Goal: Complete application form

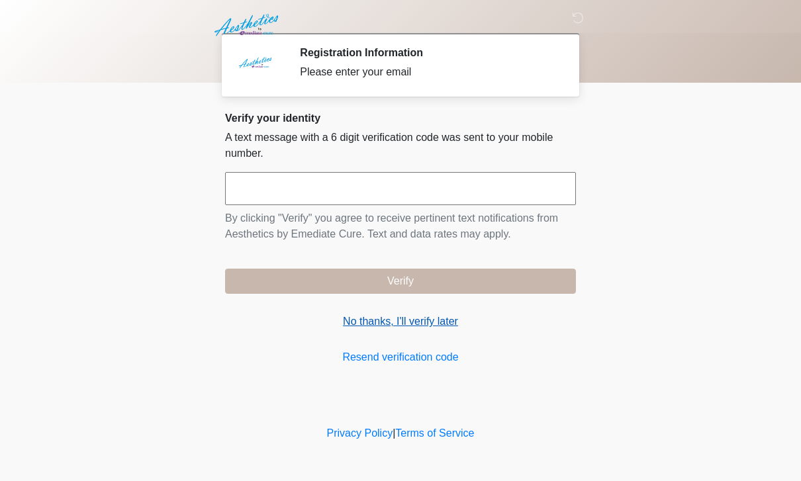
click at [430, 318] on link "No thanks, I'll verify later" at bounding box center [400, 322] width 351 height 16
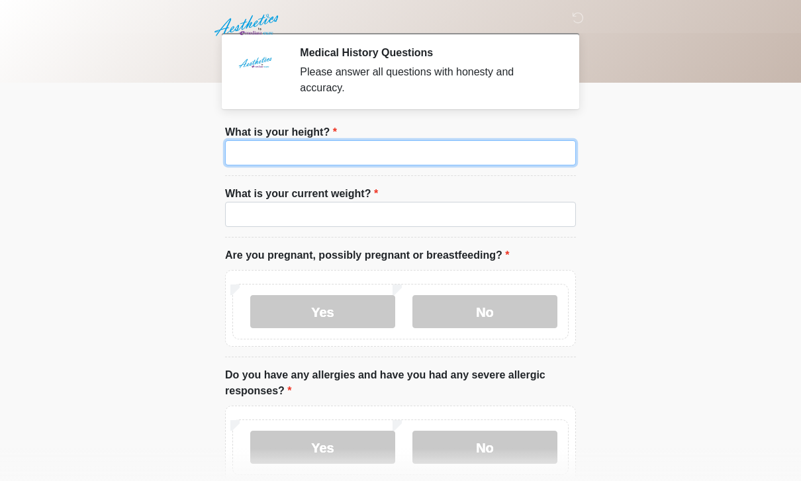
click at [434, 149] on input "What is your height?" at bounding box center [400, 152] width 351 height 25
type input "***"
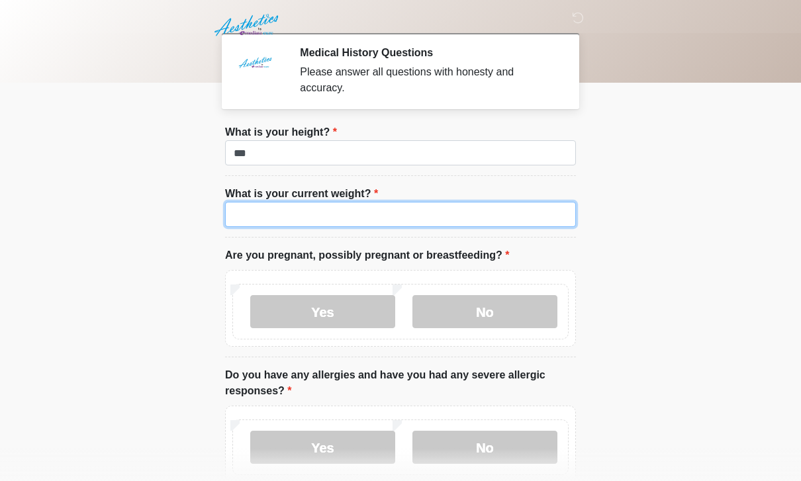
click at [517, 225] on input "What is your current weight?" at bounding box center [400, 214] width 351 height 25
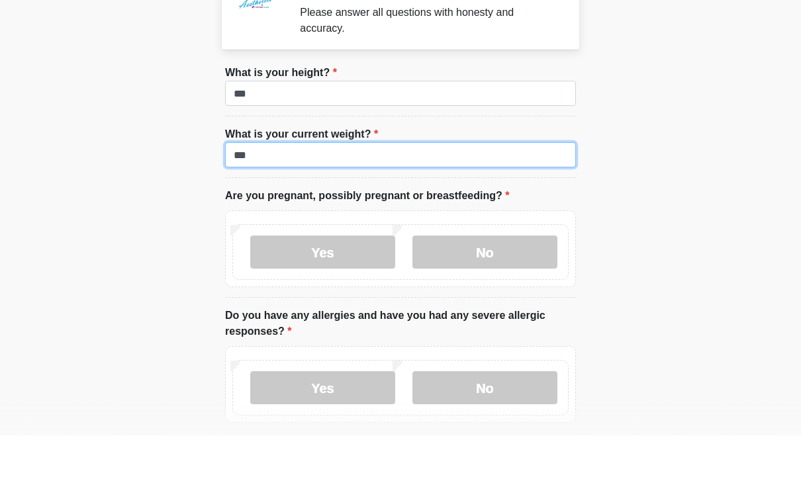
scroll to position [22, 0]
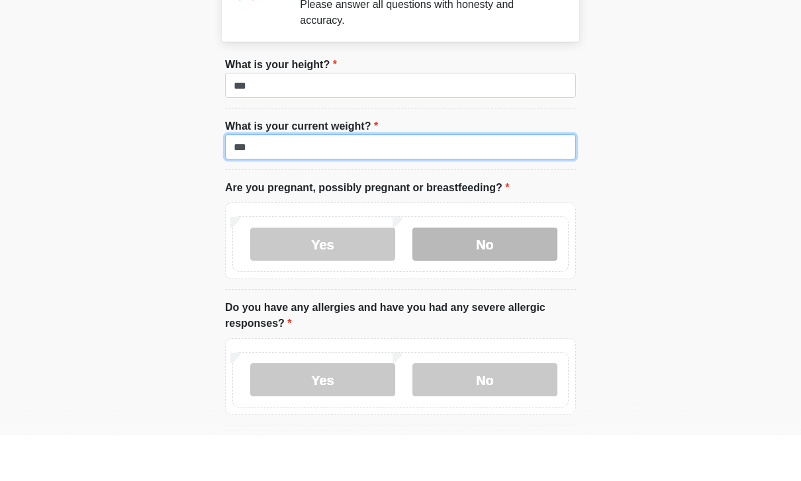
type input "***"
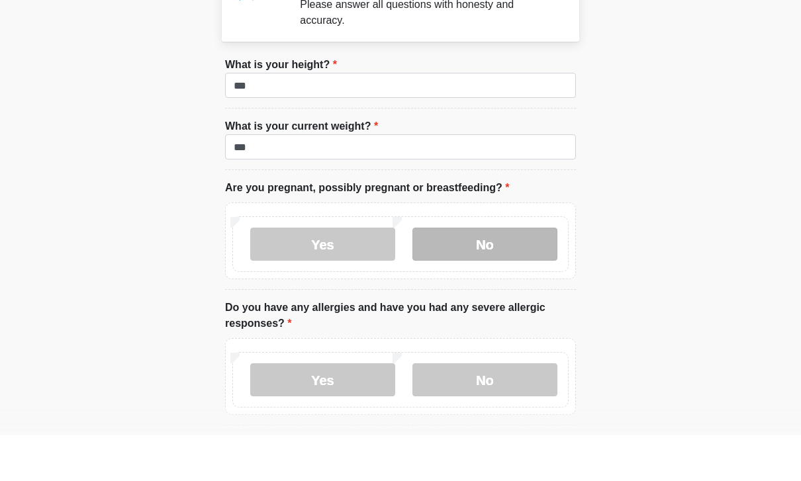
click at [501, 273] on label "No" at bounding box center [485, 289] width 145 height 33
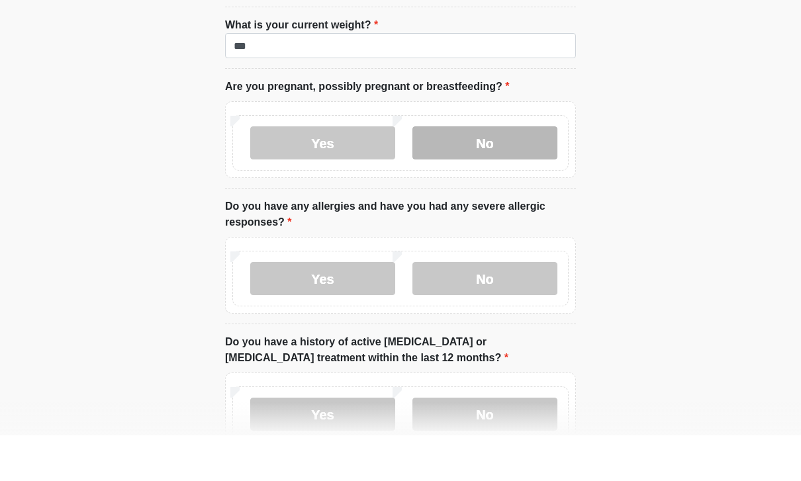
scroll to position [198, 0]
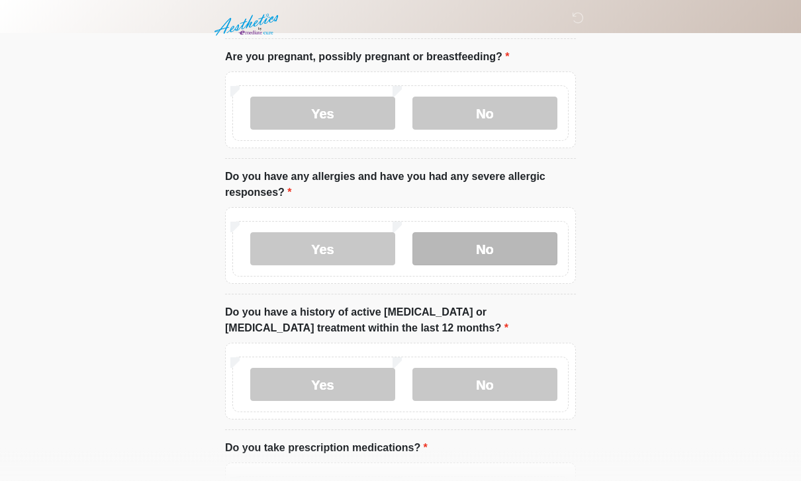
click at [493, 252] on label "No" at bounding box center [485, 249] width 145 height 33
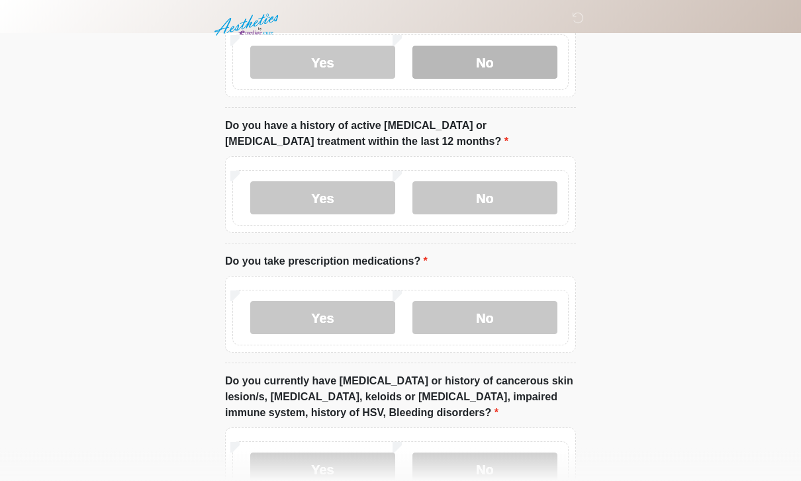
scroll to position [385, 0]
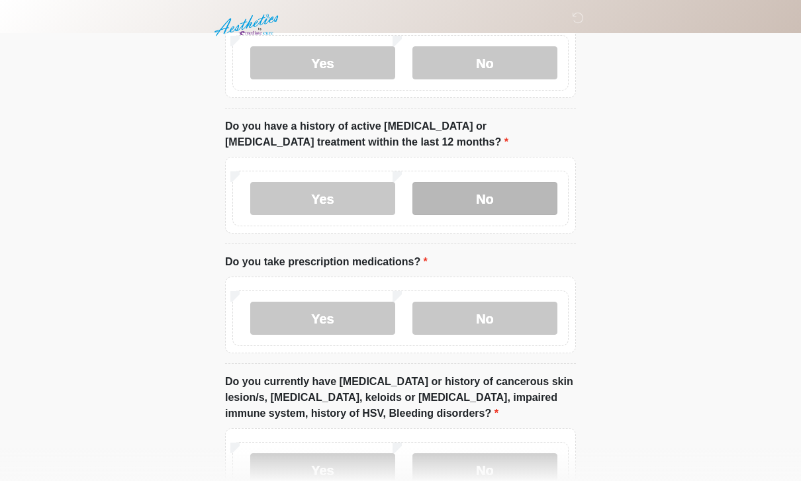
click at [494, 205] on label "No" at bounding box center [485, 198] width 145 height 33
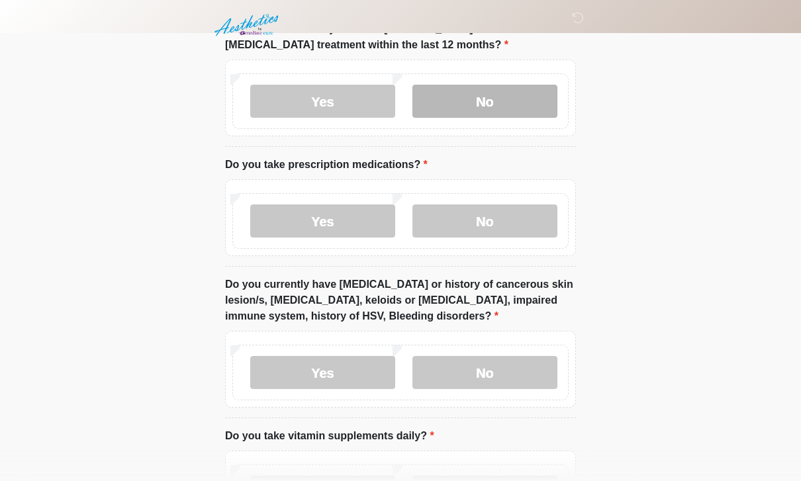
scroll to position [481, 0]
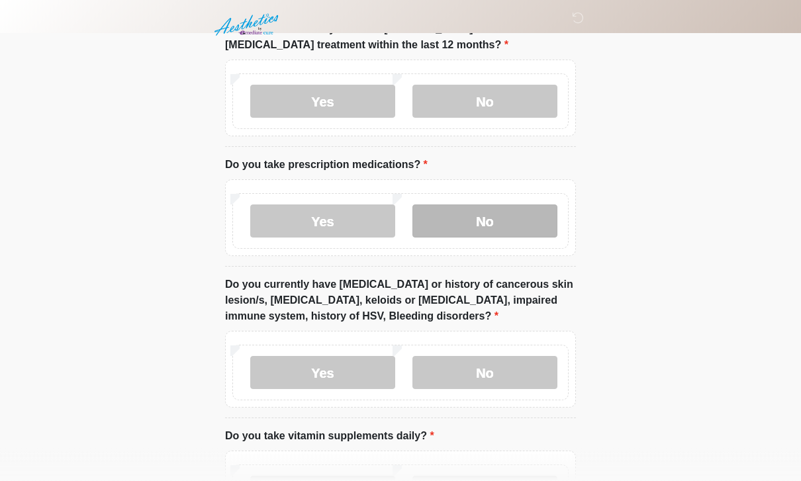
click at [503, 207] on label "No" at bounding box center [485, 221] width 145 height 33
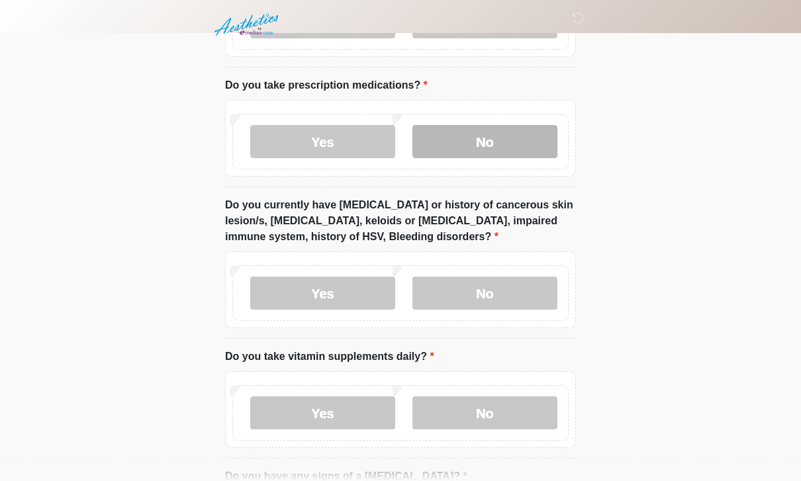
scroll to position [562, 0]
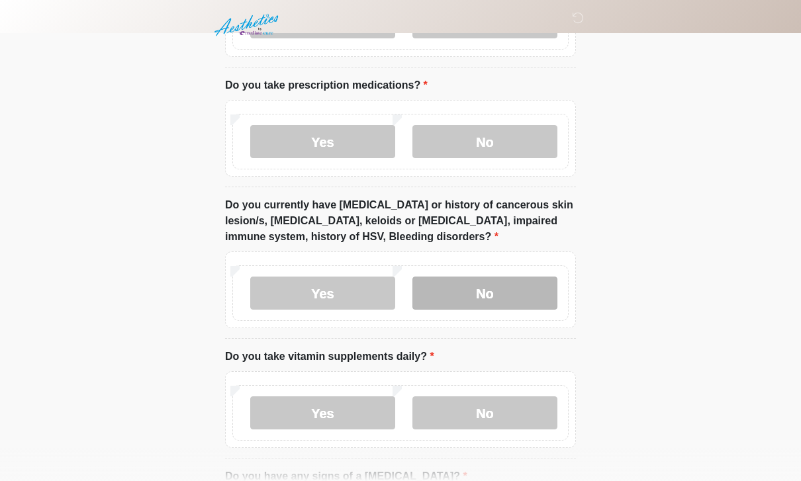
click at [485, 295] on label "No" at bounding box center [485, 293] width 145 height 33
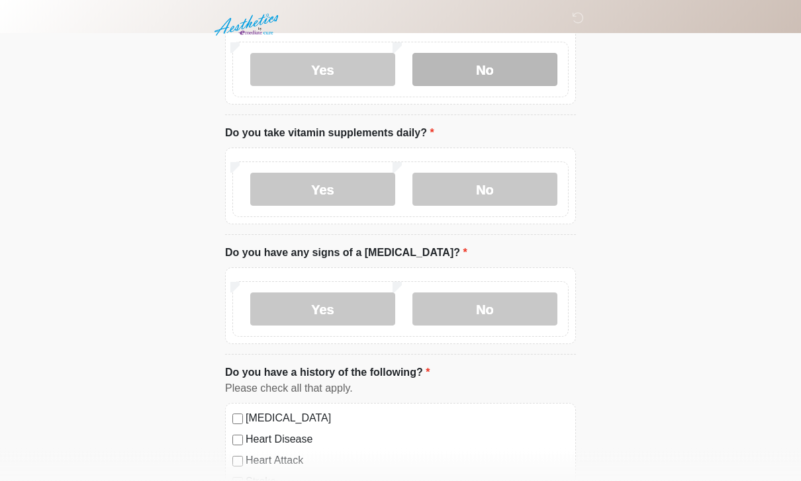
scroll to position [781, 0]
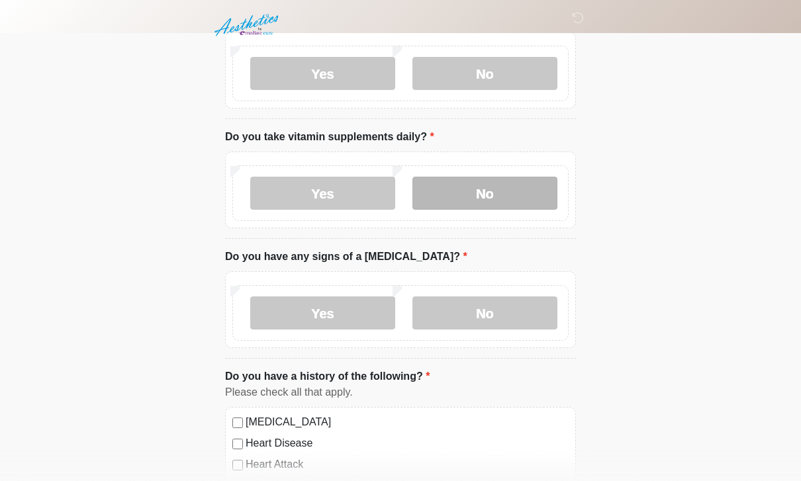
click at [515, 205] on label "No" at bounding box center [485, 193] width 145 height 33
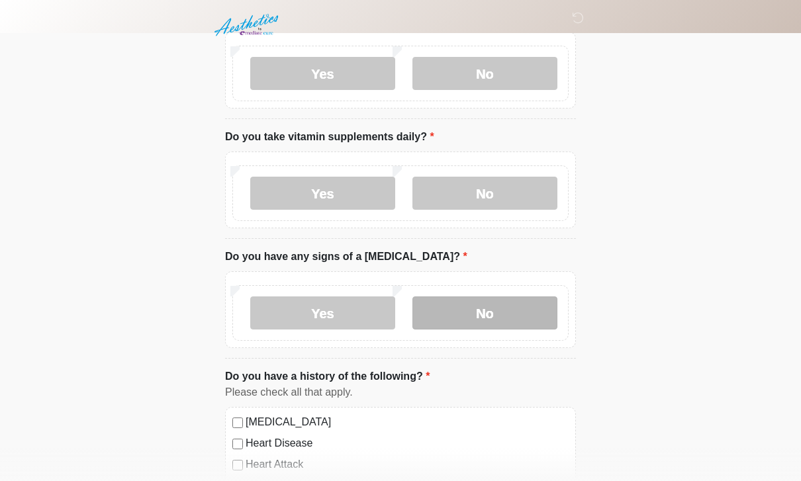
click at [507, 320] on label "No" at bounding box center [485, 313] width 145 height 33
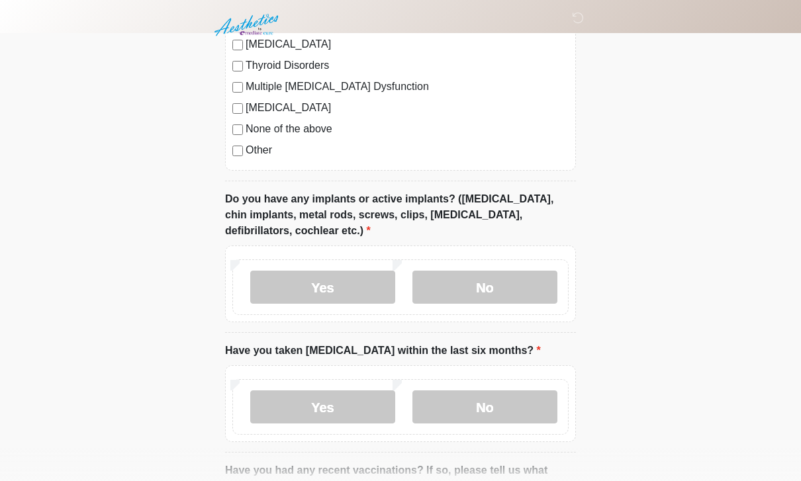
scroll to position [1393, 0]
click at [301, 111] on label "[MEDICAL_DATA]" at bounding box center [407, 108] width 323 height 16
click at [500, 260] on div "Yes No" at bounding box center [400, 288] width 336 height 56
click at [502, 288] on label "No" at bounding box center [485, 287] width 145 height 33
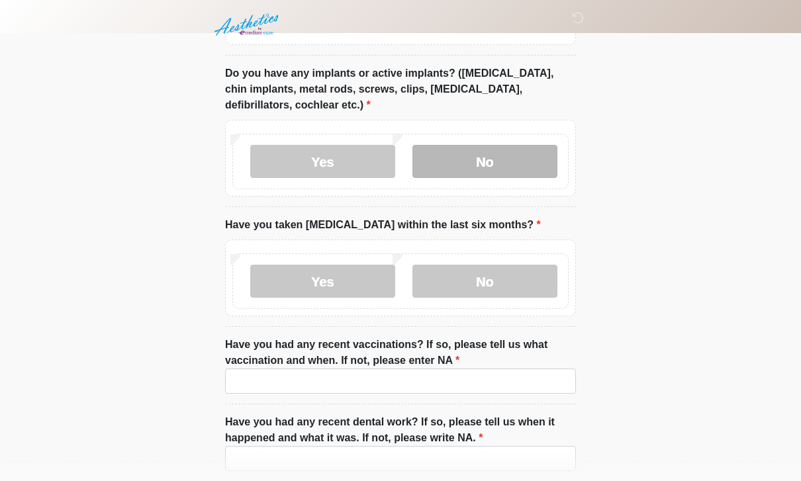
scroll to position [1526, 0]
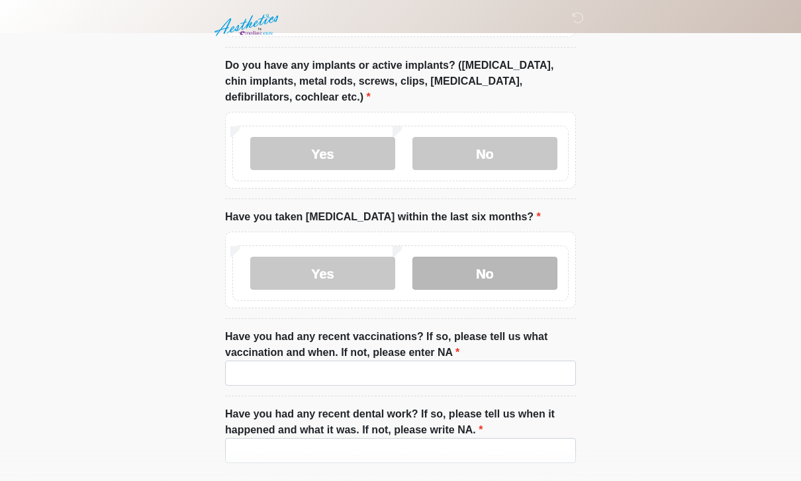
click at [517, 275] on label "No" at bounding box center [485, 273] width 145 height 33
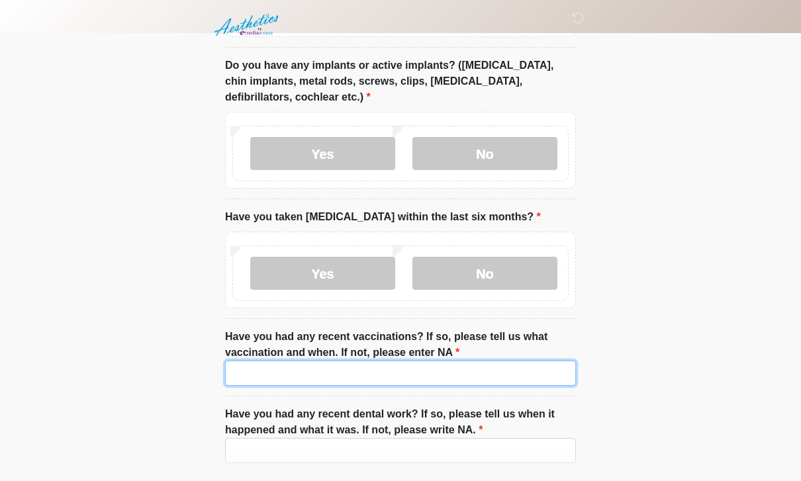
click at [501, 369] on input "Have you had any recent vaccinations? If so, please tell us what vaccination an…" at bounding box center [400, 373] width 351 height 25
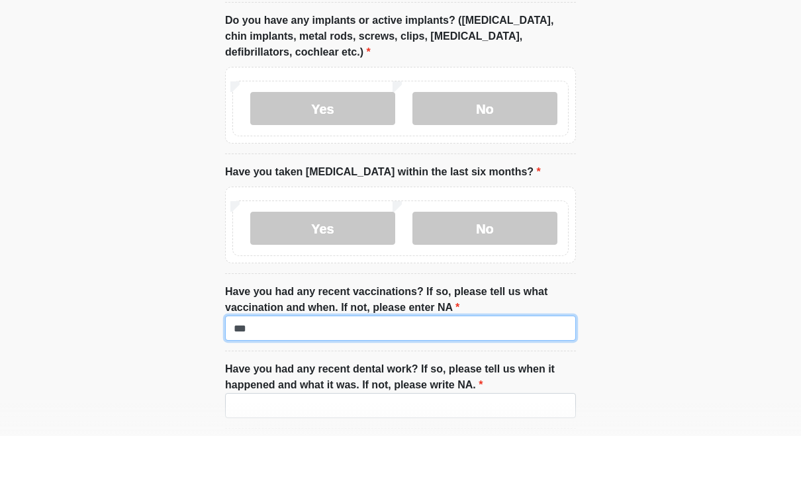
scroll to position [1606, 0]
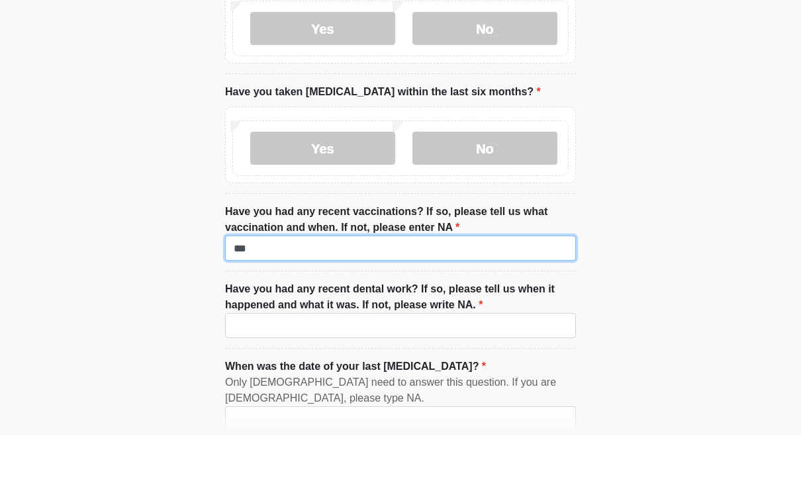
type input "***"
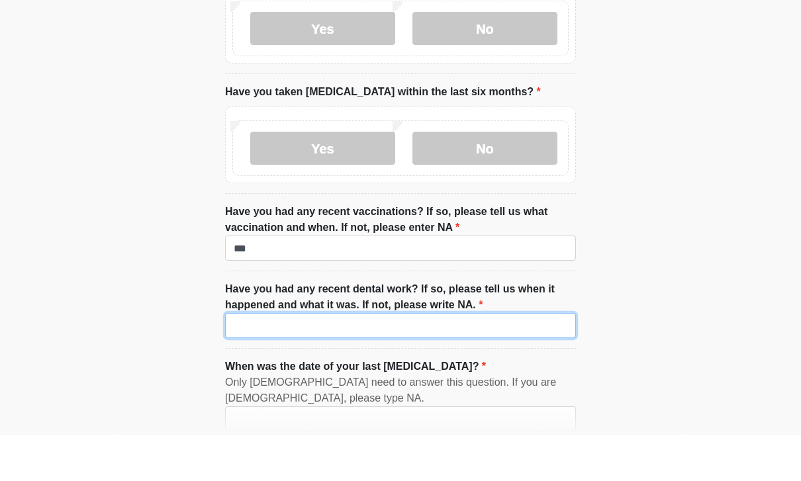
click at [497, 359] on input "Have you had any recent dental work? If so, please tell us when it happened and…" at bounding box center [400, 371] width 351 height 25
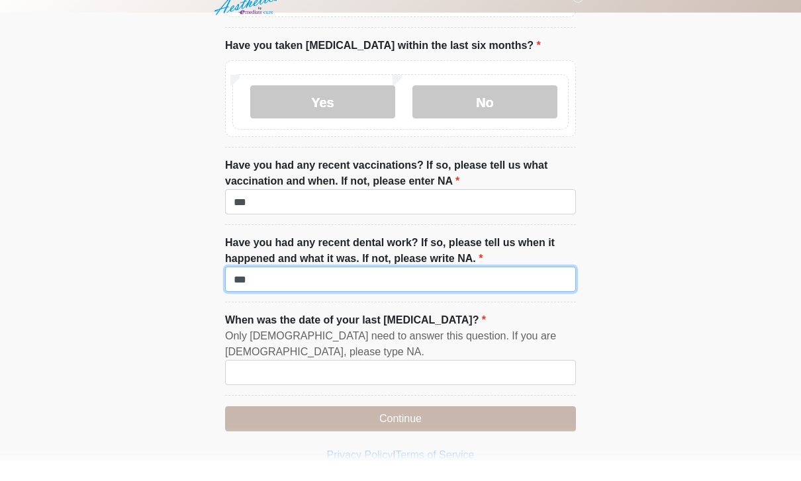
scroll to position [1715, 0]
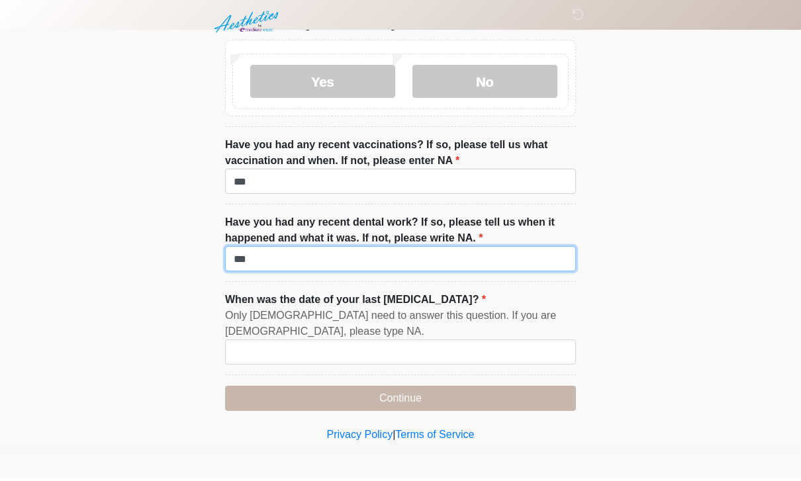
type input "***"
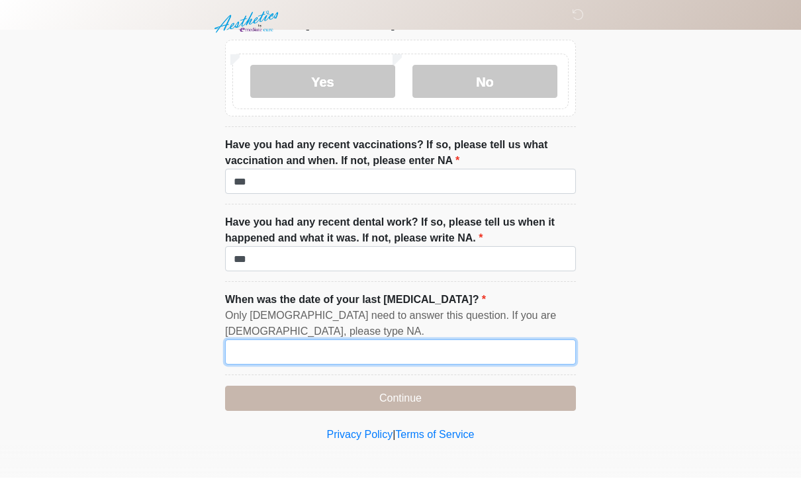
click at [492, 358] on input "When was the date of your last [MEDICAL_DATA]?" at bounding box center [400, 355] width 351 height 25
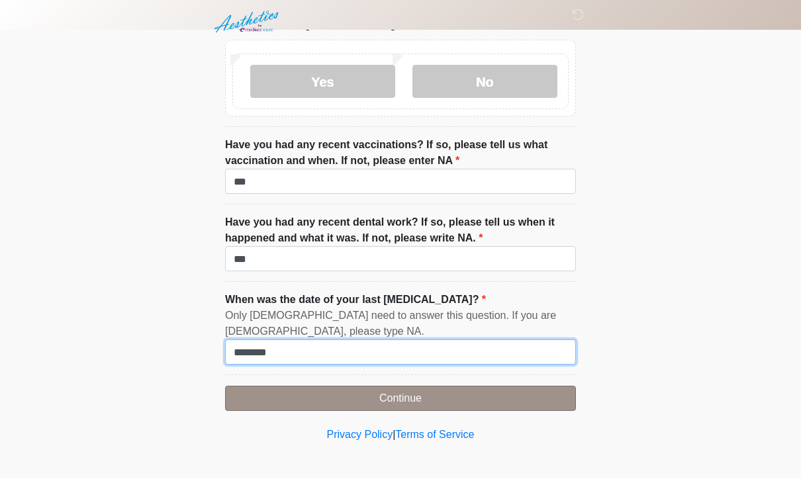
type input "********"
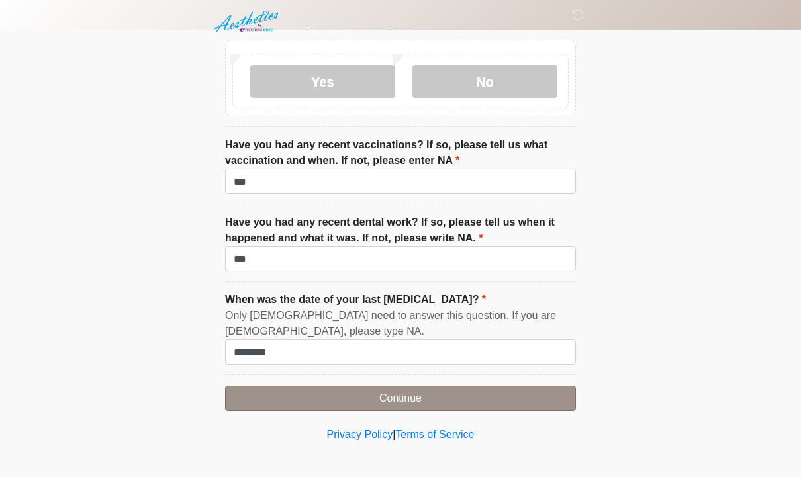
click at [485, 389] on button "Continue" at bounding box center [400, 401] width 351 height 25
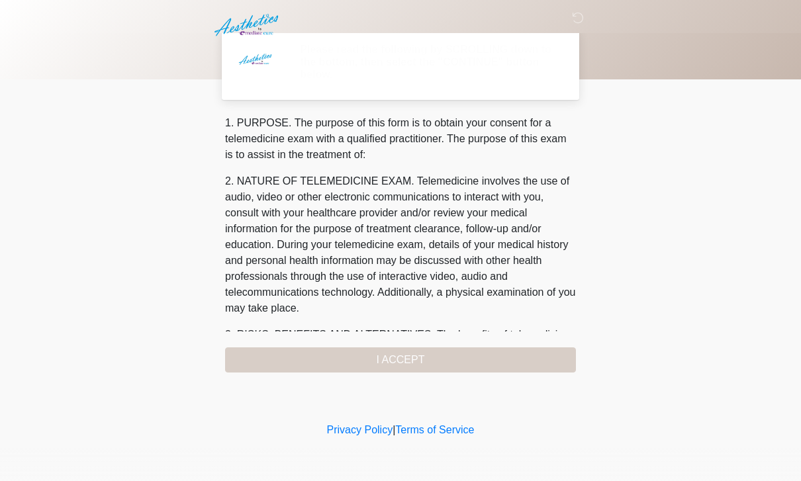
scroll to position [0, 0]
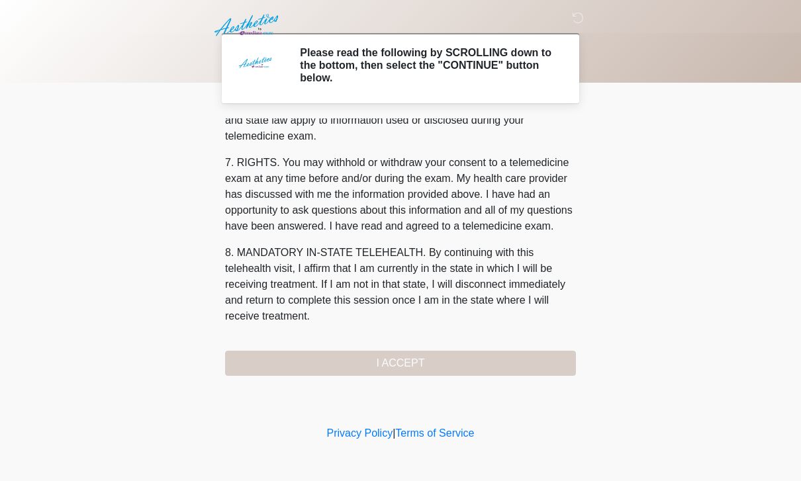
click at [497, 358] on div "1. PURPOSE. The purpose of this form is to obtain your consent for a telemedici…" at bounding box center [400, 248] width 351 height 258
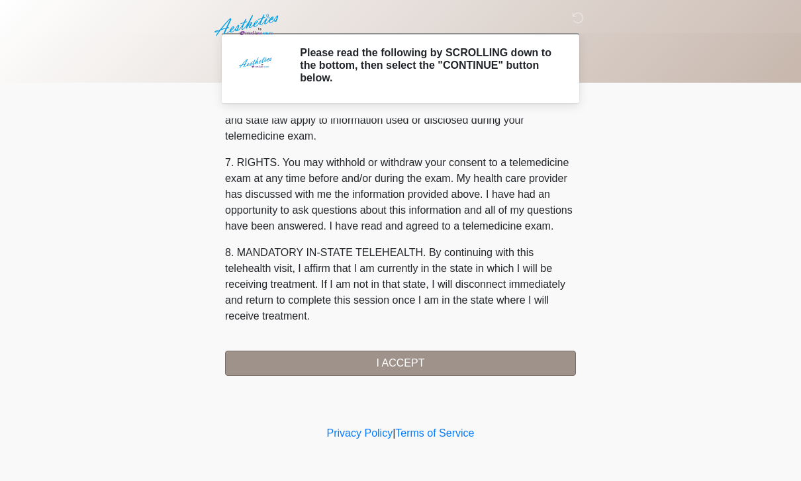
click at [500, 373] on button "I ACCEPT" at bounding box center [400, 363] width 351 height 25
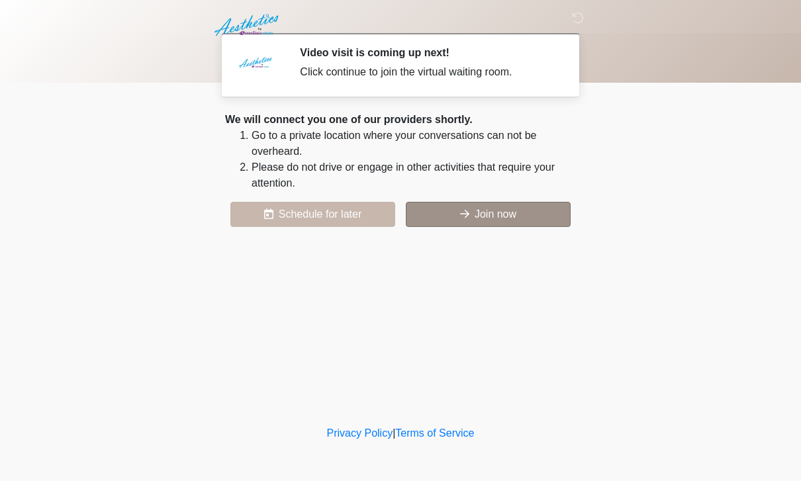
click at [528, 215] on button "Join now" at bounding box center [488, 214] width 165 height 25
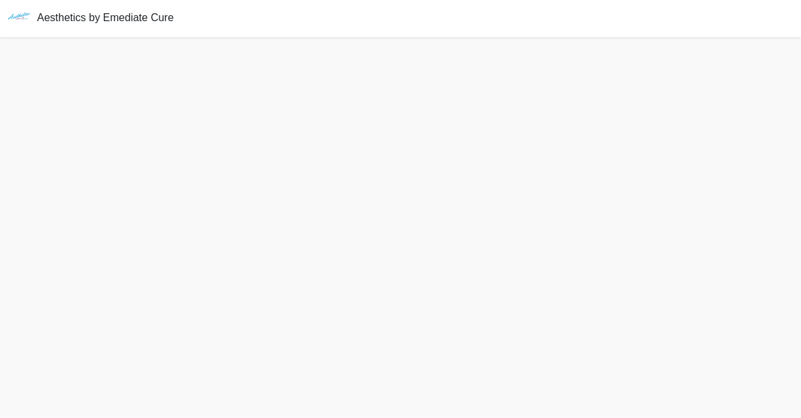
click at [713, 11] on div "Aesthetics by Emediate Cure" at bounding box center [400, 18] width 801 height 37
